Goal: Task Accomplishment & Management: Use online tool/utility

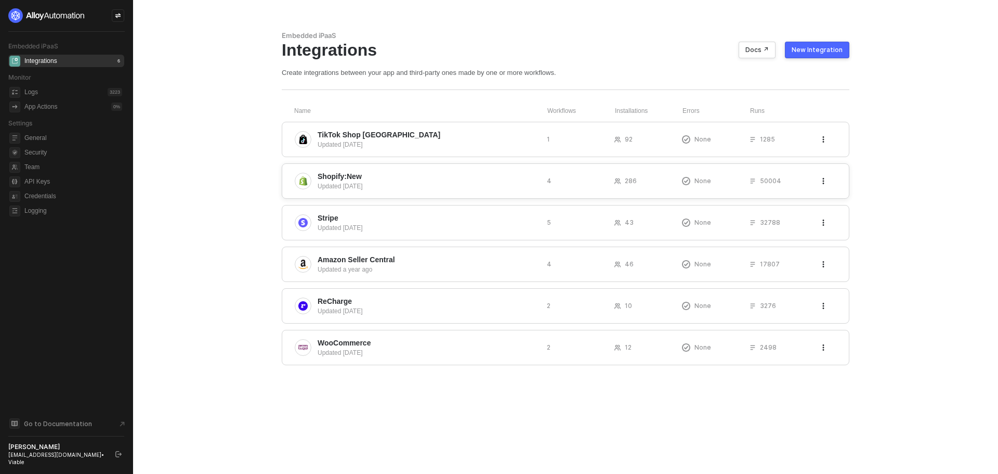
click at [330, 180] on span "Shopify:New" at bounding box center [340, 176] width 44 height 10
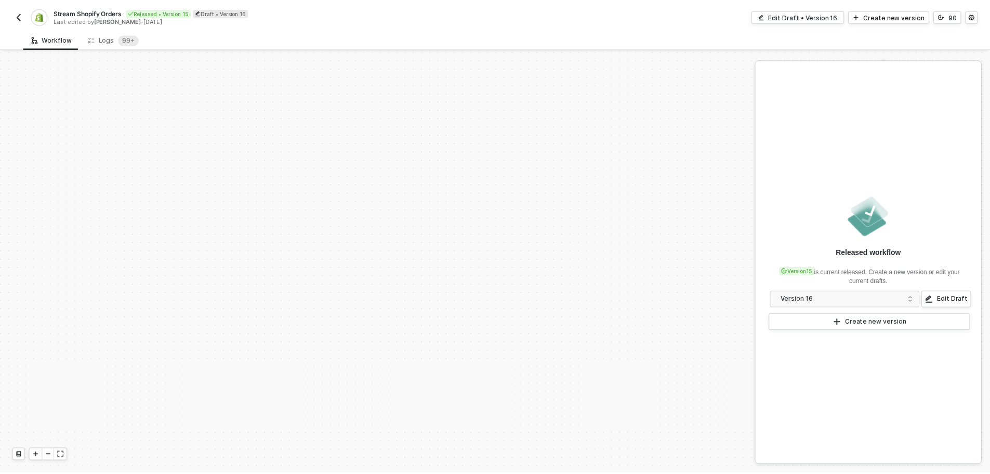
scroll to position [444, 0]
click at [120, 36] on sup "99+" at bounding box center [129, 39] width 21 height 10
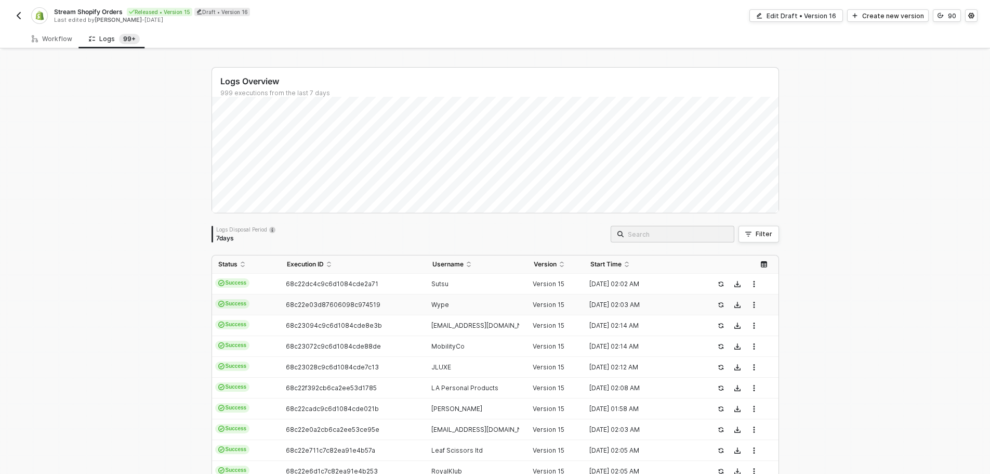
click at [741, 80] on div "Logs Overview" at bounding box center [499, 81] width 558 height 11
click at [748, 233] on icon "button" at bounding box center [749, 234] width 6 height 6
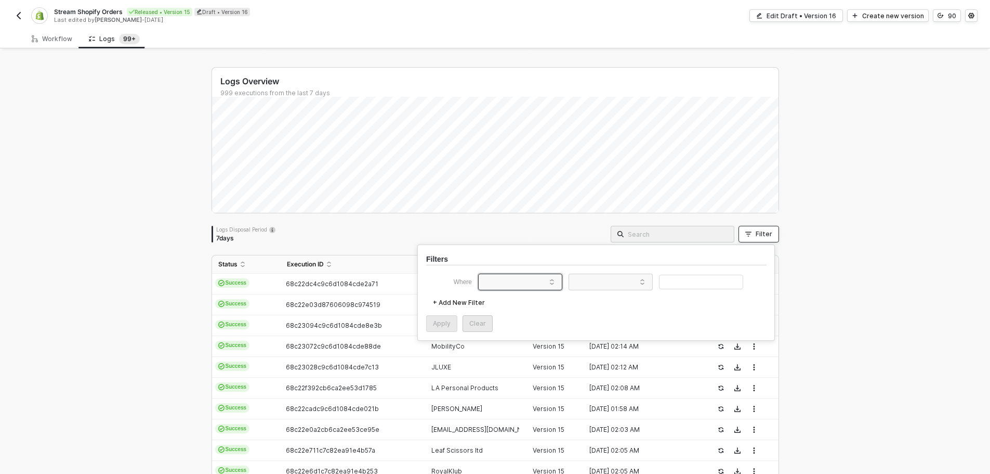
click at [506, 288] on span at bounding box center [522, 282] width 79 height 16
click at [507, 374] on div "User ID" at bounding box center [501, 377] width 32 height 8
click at [615, 282] on span at bounding box center [612, 282] width 79 height 16
click at [624, 302] on div "Equals" at bounding box center [610, 301] width 75 height 17
drag, startPoint x: 670, startPoint y: 281, endPoint x: 656, endPoint y: 297, distance: 21.3
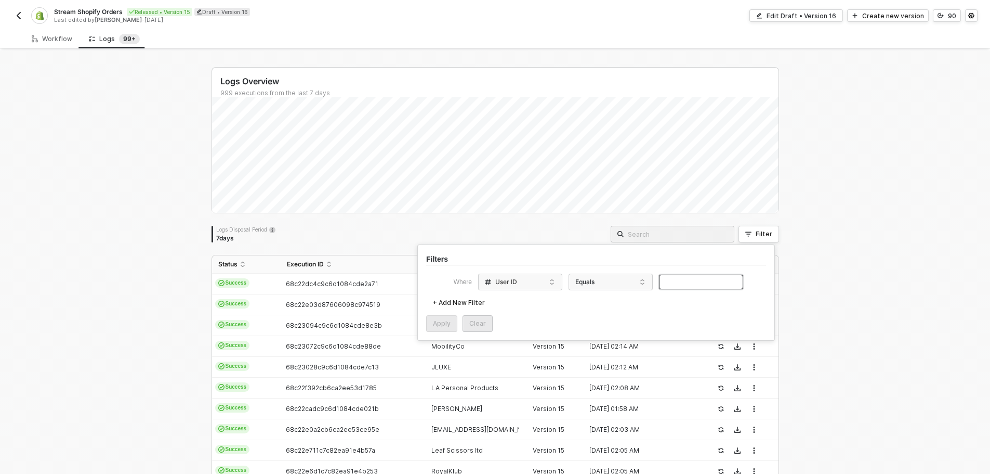
click at [670, 281] on input "text" at bounding box center [701, 282] width 84 height 15
click at [441, 322] on div "Apply" at bounding box center [442, 323] width 18 height 8
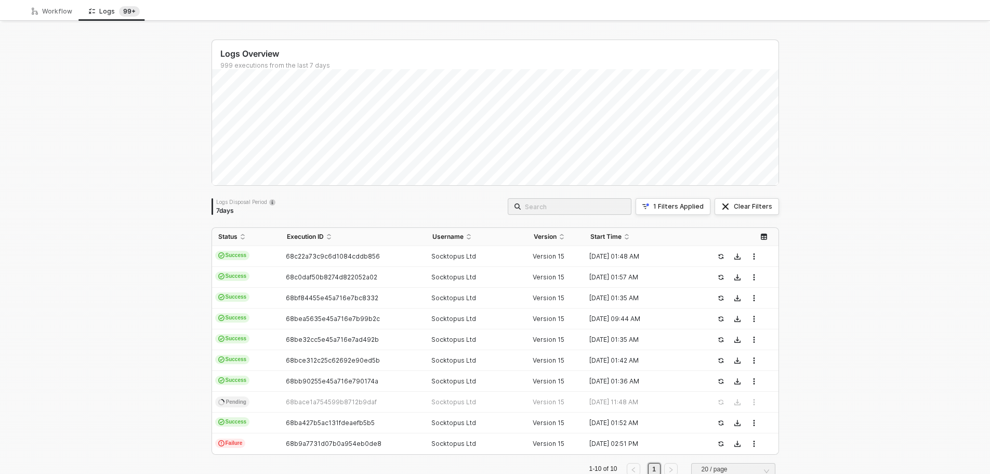
scroll to position [54, 0]
